Goal: Check status: Check status

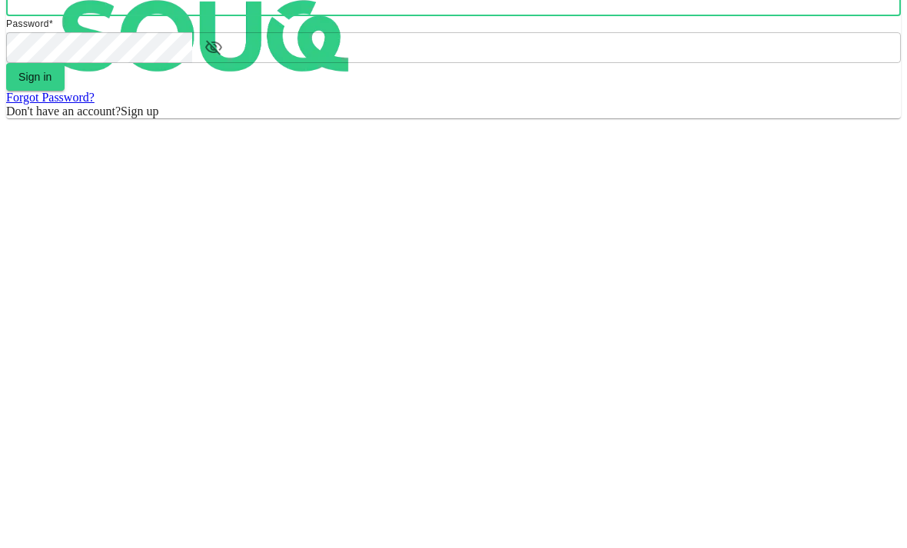
type input "[EMAIL_ADDRESS][DOMAIN_NAME]"
click at [65, 248] on button "Sign in" at bounding box center [35, 235] width 58 height 28
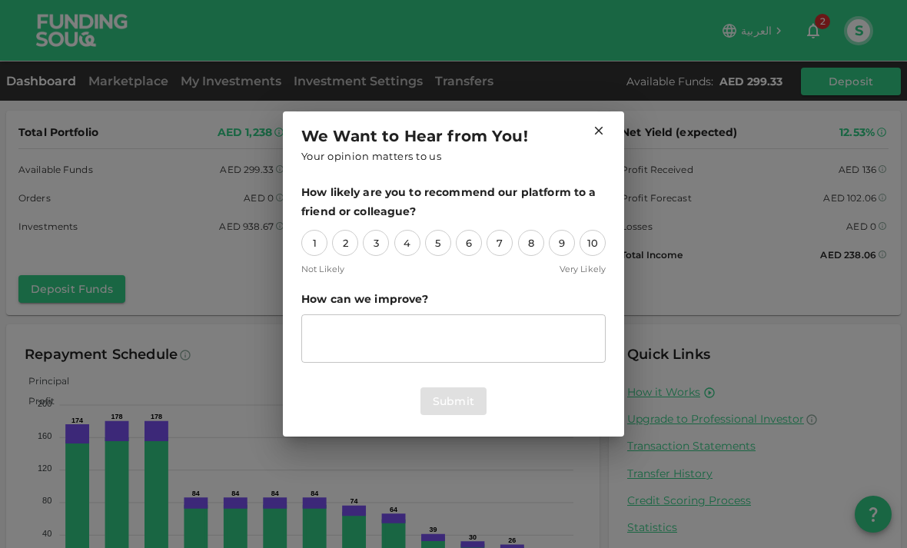
click at [597, 134] on icon at bounding box center [599, 131] width 8 height 8
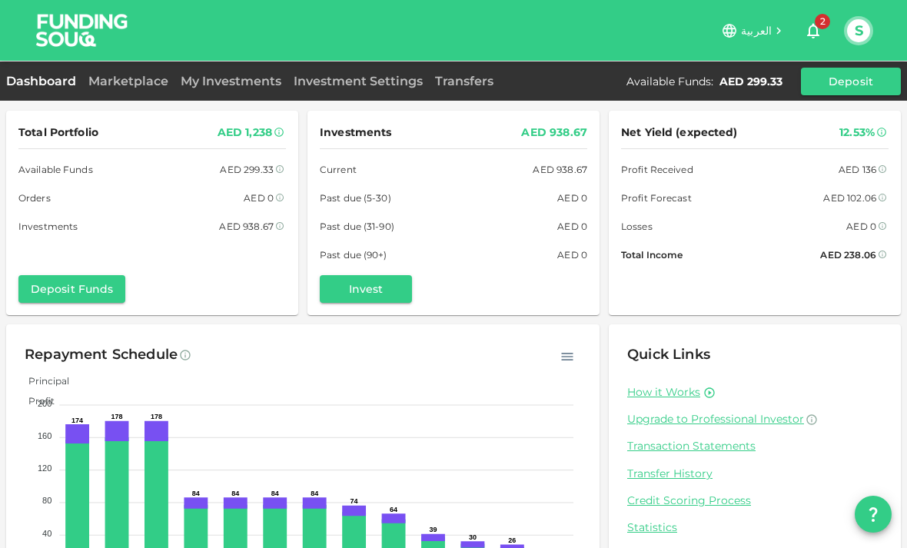
click at [597, 139] on div "Investments AED 938.67 Current AED 938.67 Past due (5-30) AED 0 Past due (31-90…" at bounding box center [454, 213] width 292 height 205
click at [860, 37] on button "S" at bounding box center [858, 30] width 23 height 23
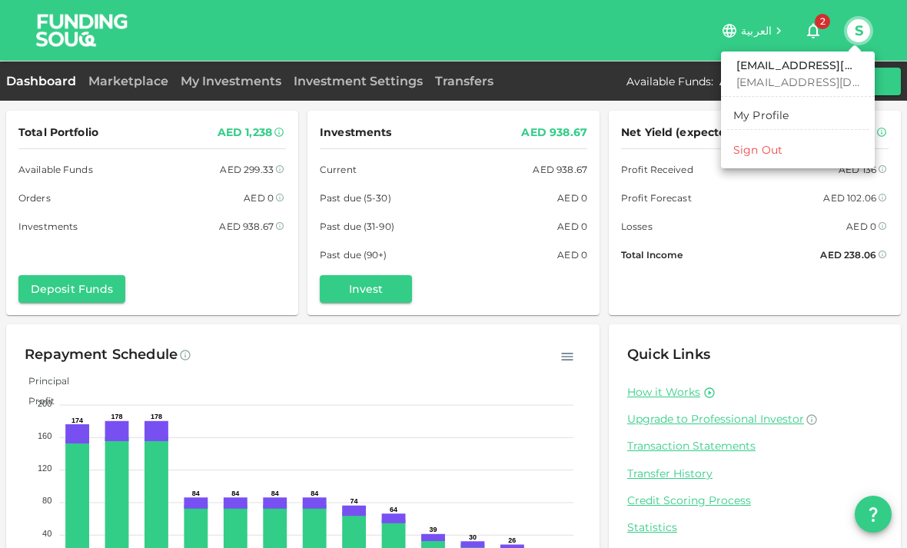
click at [803, 116] on link "My Profile" at bounding box center [797, 115] width 141 height 25
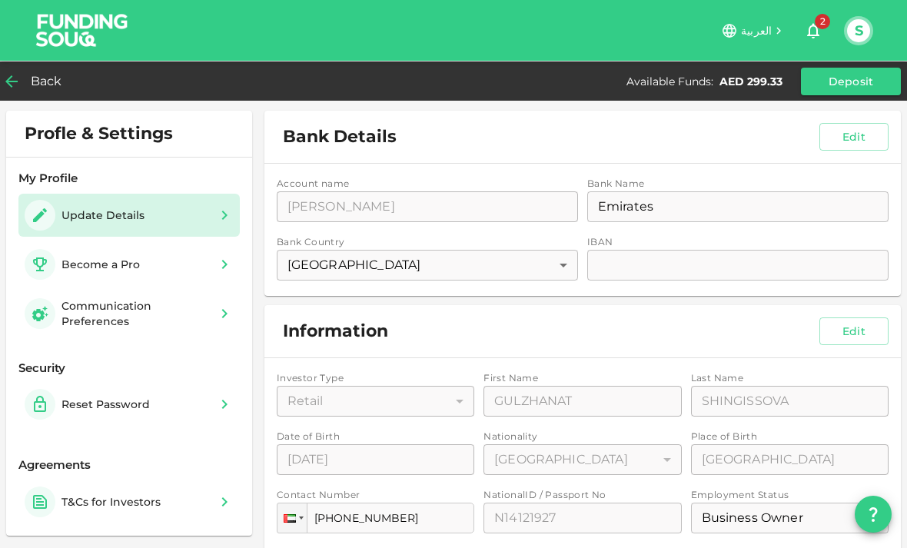
click at [38, 85] on span "Back" at bounding box center [47, 82] width 32 height 22
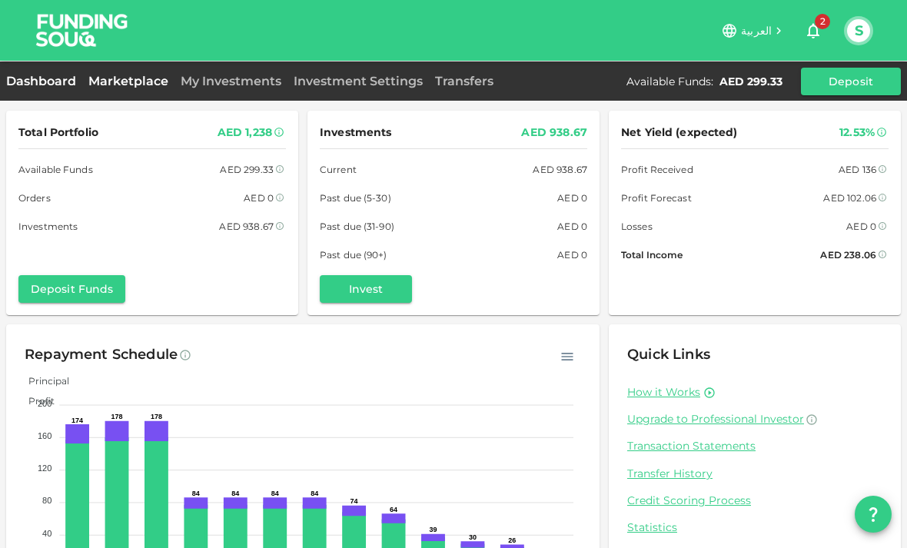
click at [132, 87] on link "Marketplace" at bounding box center [128, 81] width 92 height 15
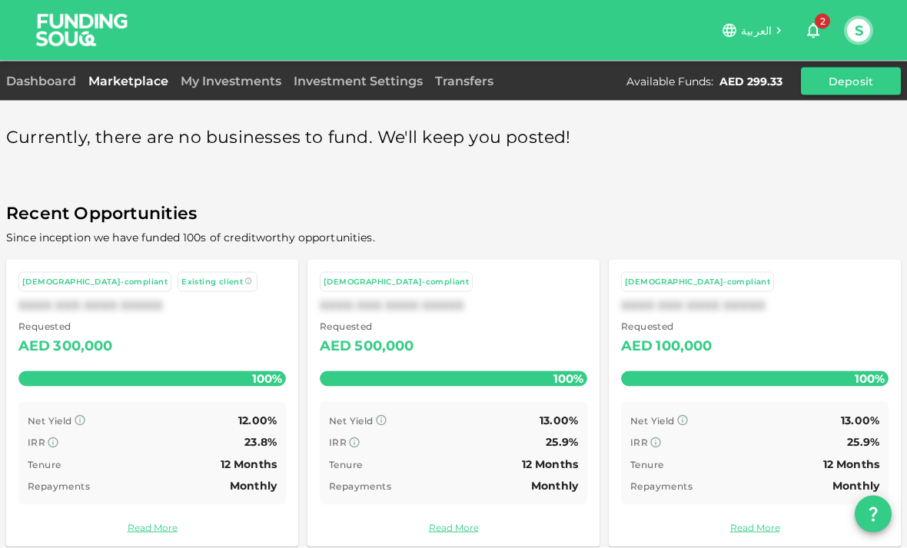
scroll to position [49, 0]
click at [271, 84] on link "My Investments" at bounding box center [231, 81] width 113 height 15
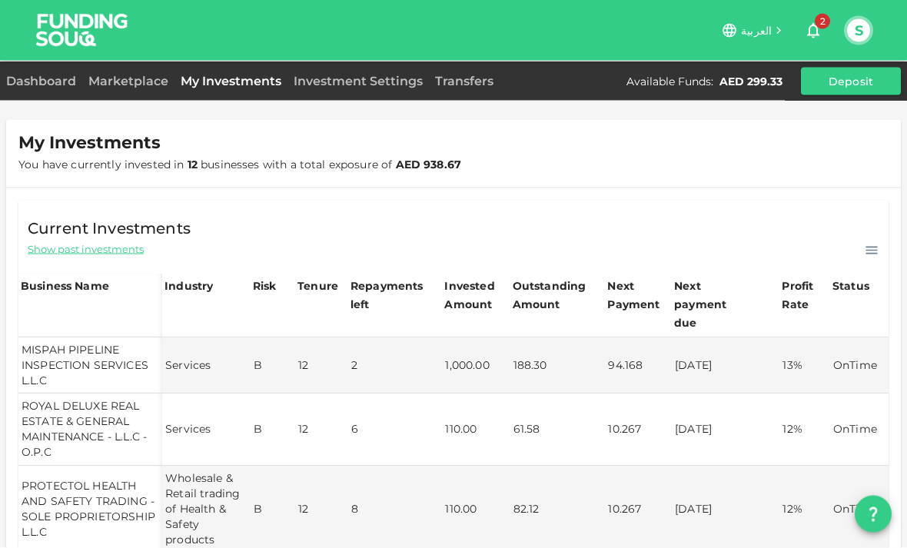
scroll to position [35, 0]
click at [869, 247] on icon at bounding box center [872, 251] width 12 height 8
click at [349, 88] on link "Investment Settings" at bounding box center [358, 81] width 141 height 15
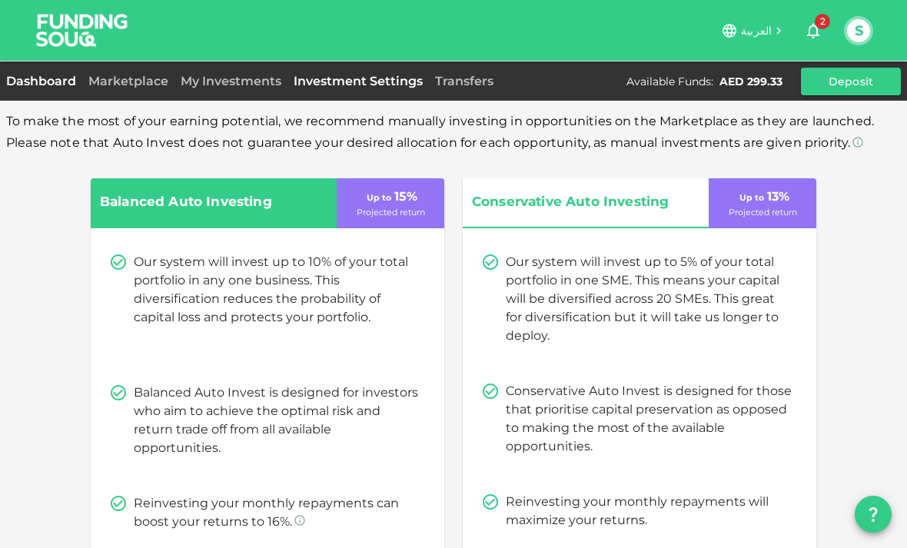
click at [40, 87] on link "Dashboard" at bounding box center [44, 81] width 76 height 15
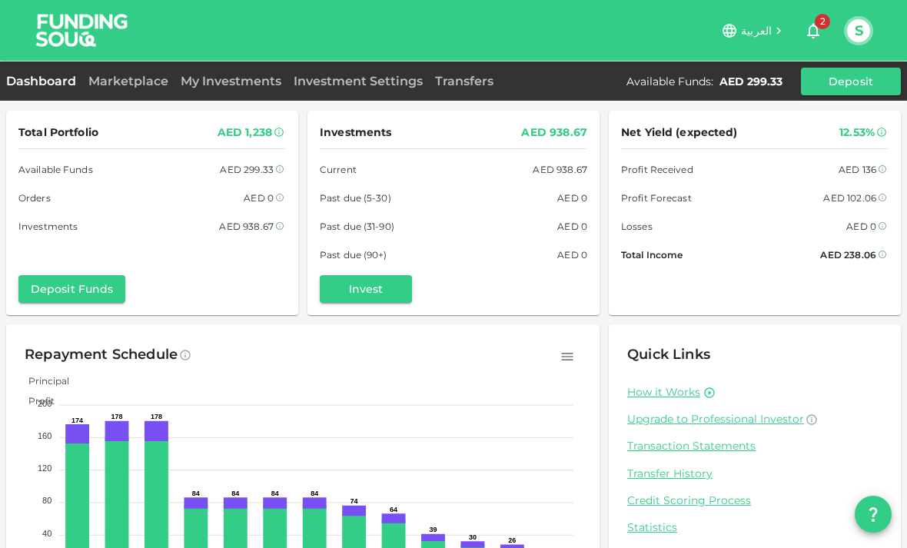
click at [824, 35] on button "2" at bounding box center [813, 30] width 31 height 31
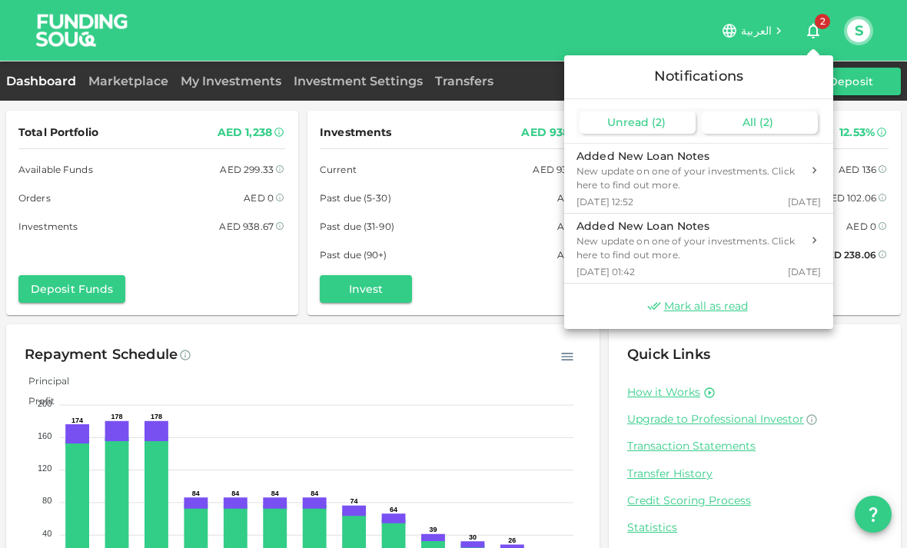
click at [789, 119] on div "All ( 2 )" at bounding box center [760, 122] width 116 height 22
click at [142, 83] on div at bounding box center [453, 274] width 907 height 548
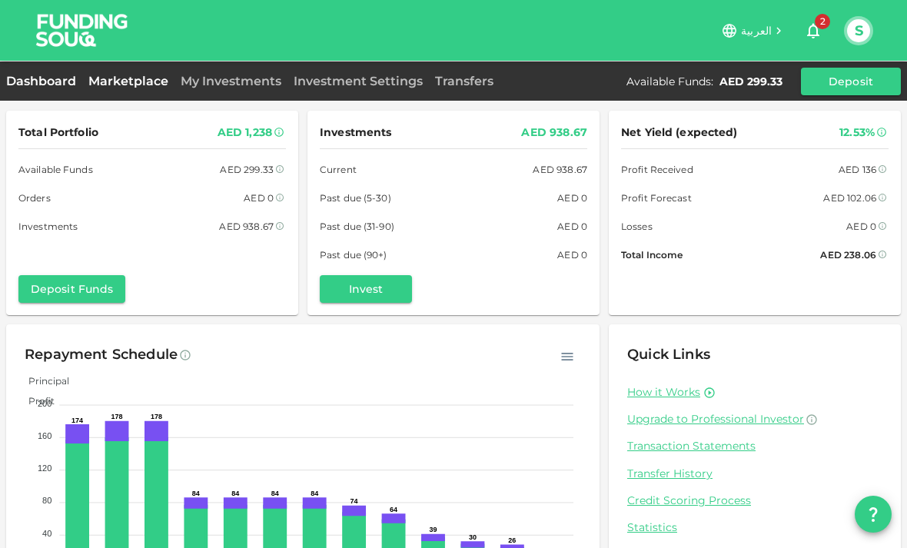
click at [125, 81] on link "Marketplace" at bounding box center [128, 81] width 92 height 15
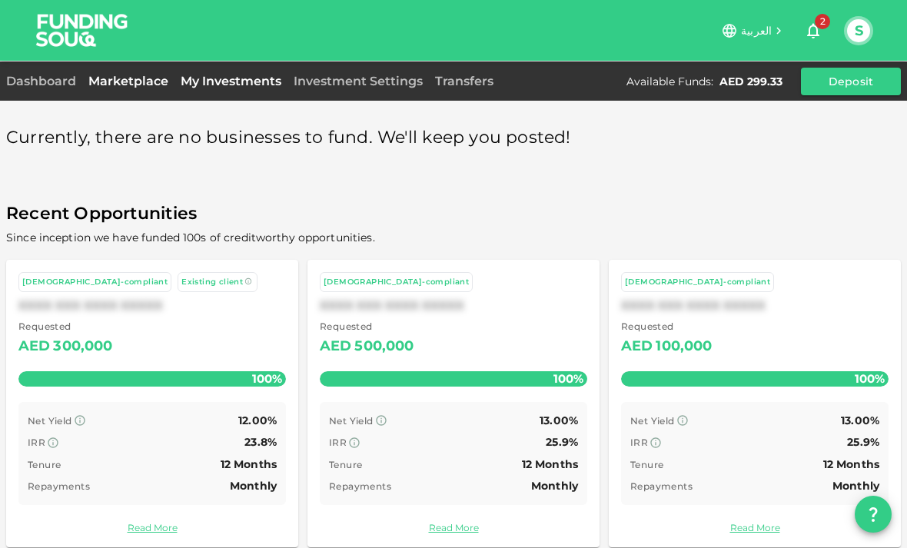
click at [246, 79] on link "My Investments" at bounding box center [231, 81] width 113 height 15
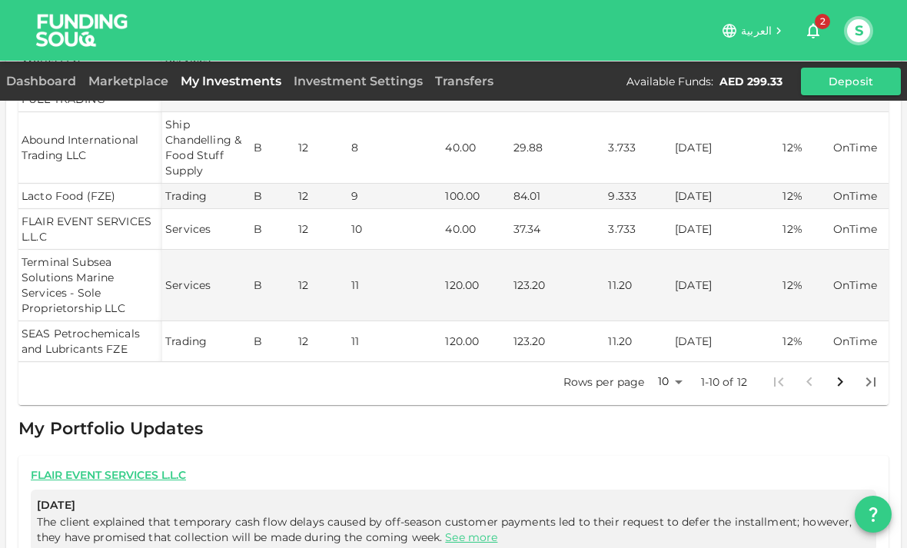
scroll to position [522, 0]
click at [471, 531] on link "See more" at bounding box center [471, 538] width 52 height 14
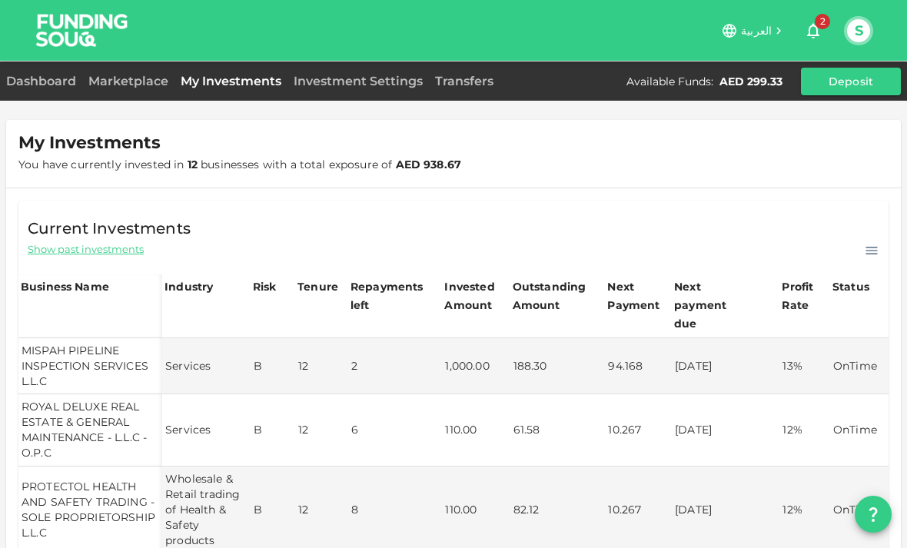
scroll to position [0, 0]
click at [883, 533] on button "question" at bounding box center [873, 514] width 37 height 37
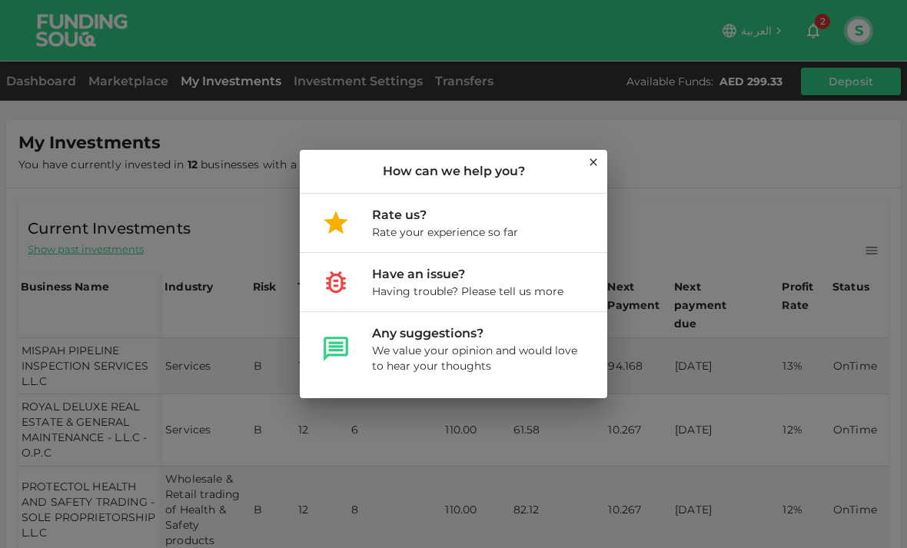
click at [590, 168] on icon at bounding box center [593, 162] width 12 height 12
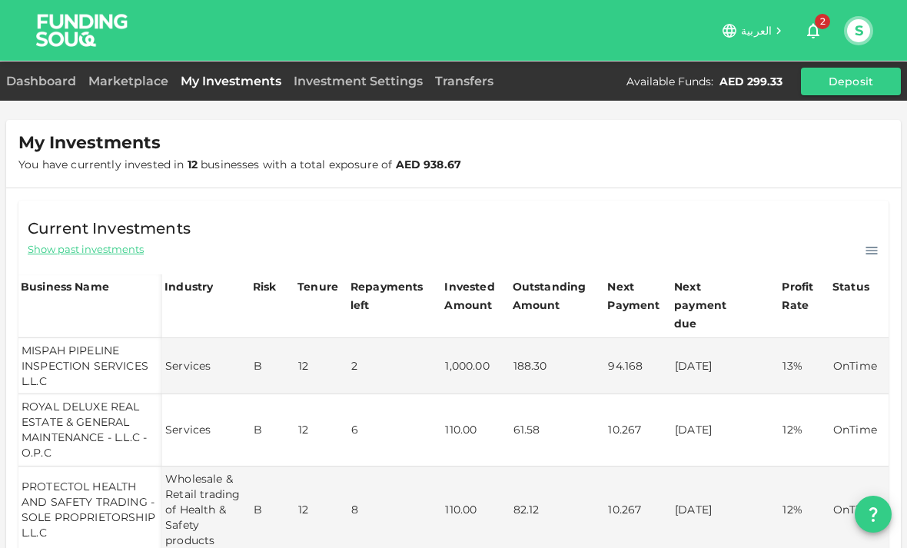
click at [866, 257] on icon at bounding box center [871, 250] width 15 height 15
click at [718, 245] on div "Show past investments Download CSV" at bounding box center [454, 250] width 852 height 18
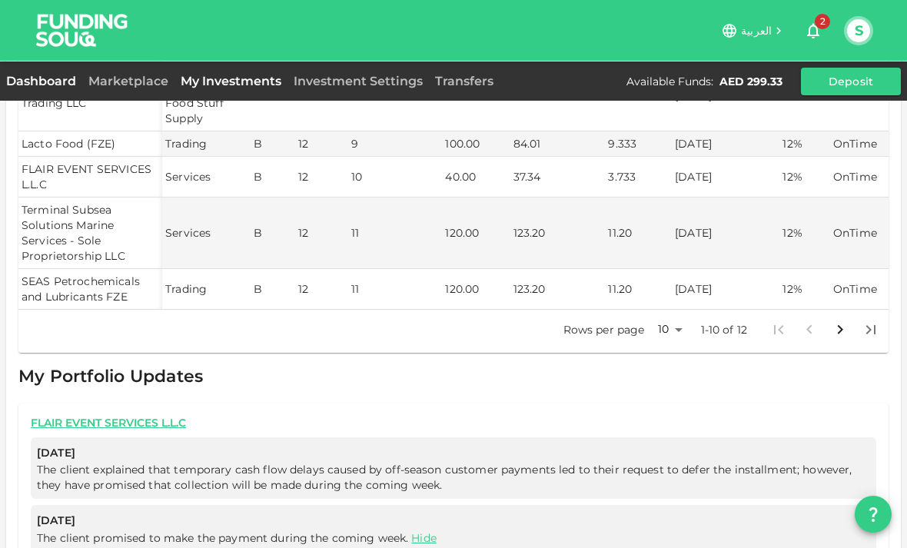
scroll to position [574, 0]
click at [34, 81] on link "Dashboard" at bounding box center [44, 81] width 76 height 15
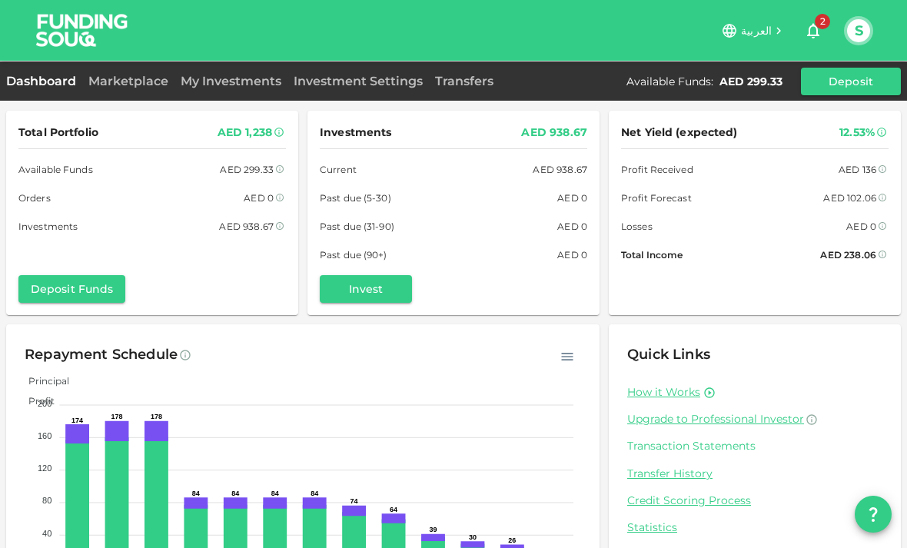
click at [687, 452] on link "Transaction Statements" at bounding box center [754, 446] width 255 height 15
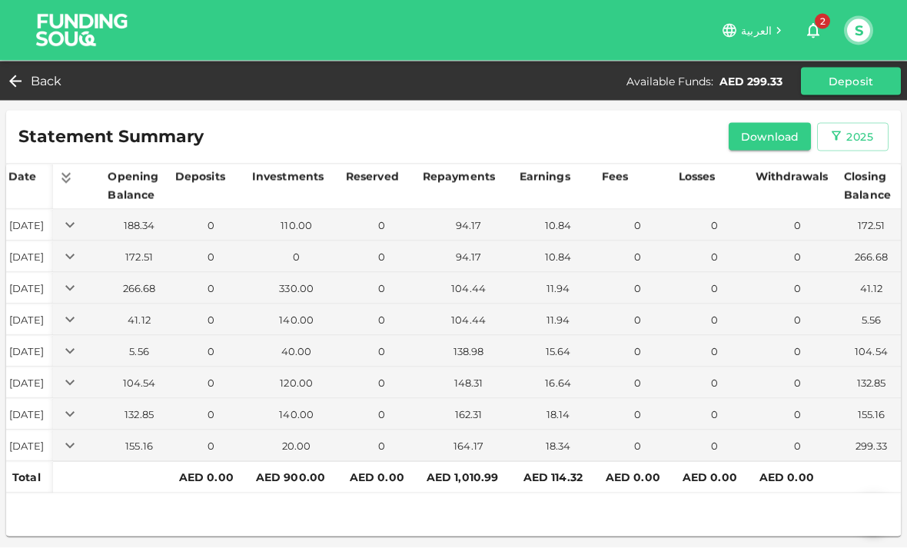
scroll to position [49, 0]
click at [866, 524] on button "question" at bounding box center [873, 514] width 37 height 37
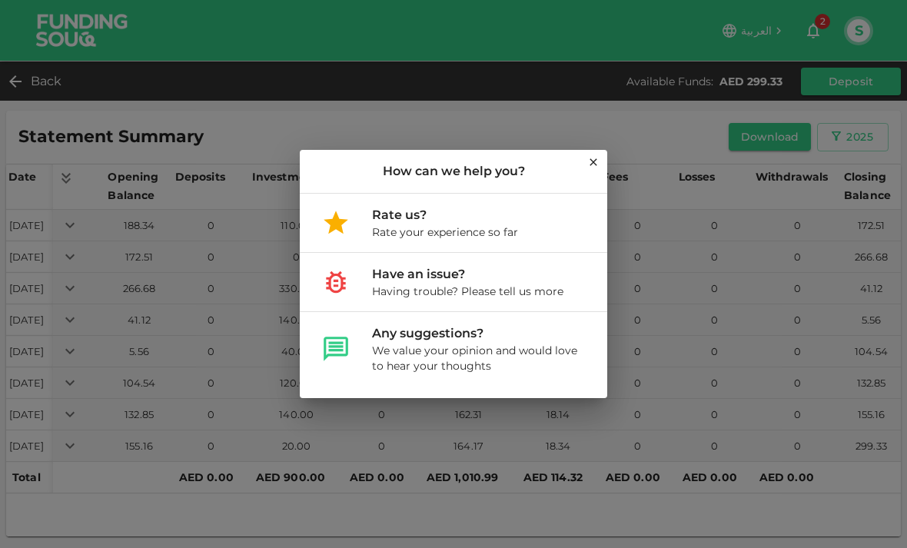
click at [591, 168] on icon at bounding box center [593, 162] width 12 height 12
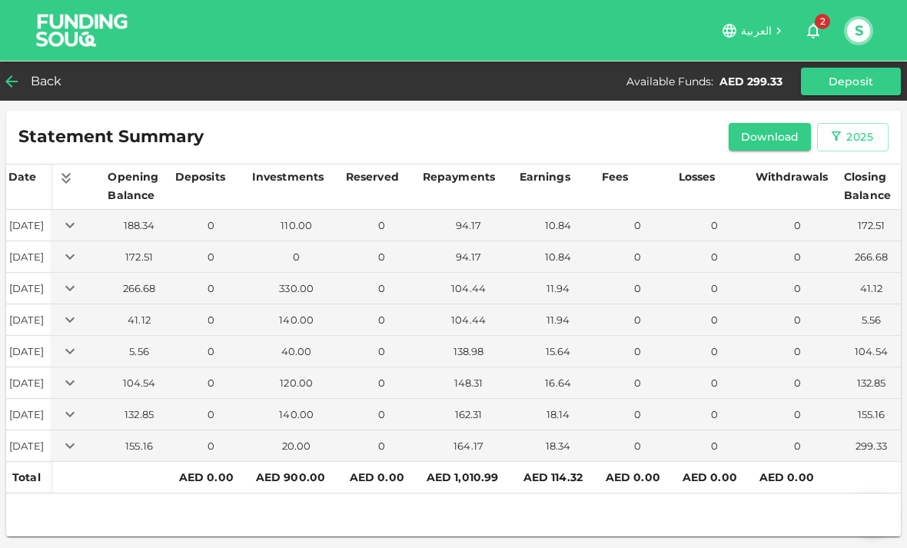
click at [32, 91] on span "Back" at bounding box center [47, 82] width 32 height 22
